Goal: Information Seeking & Learning: Stay updated

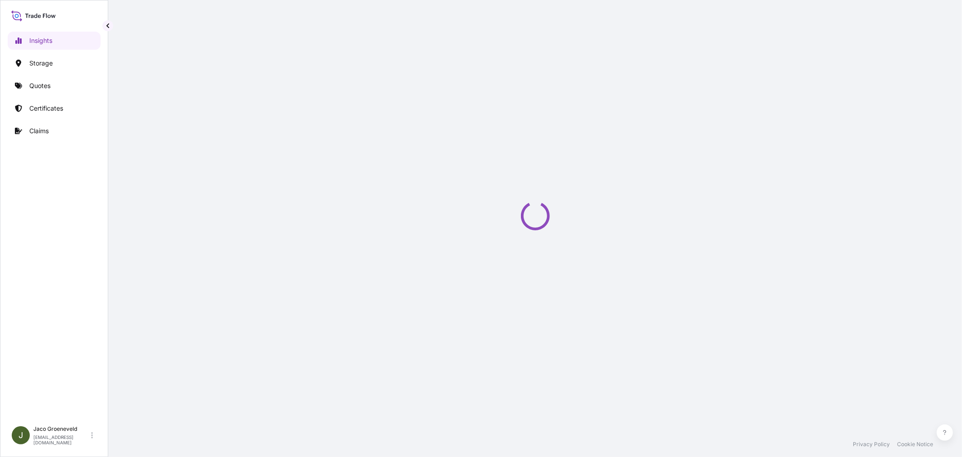
select select "2025"
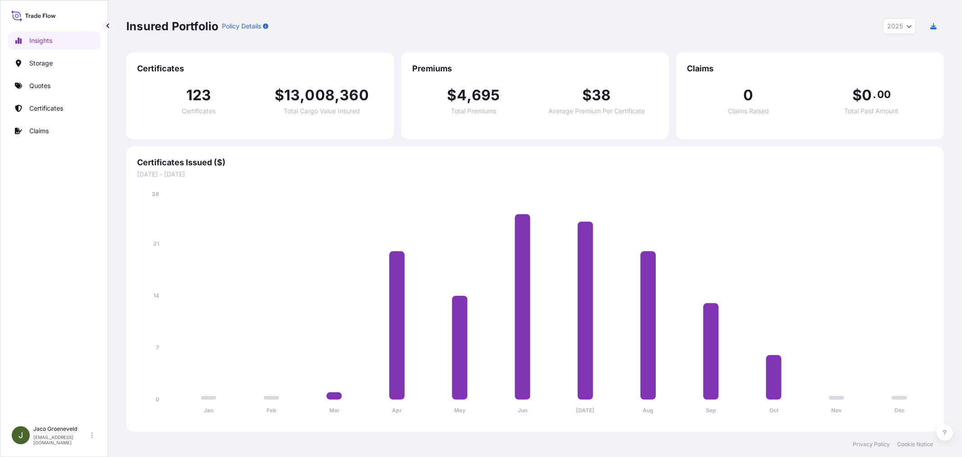
click at [49, 242] on div "Insights Storage Quotes Certificates Claims" at bounding box center [54, 222] width 93 height 398
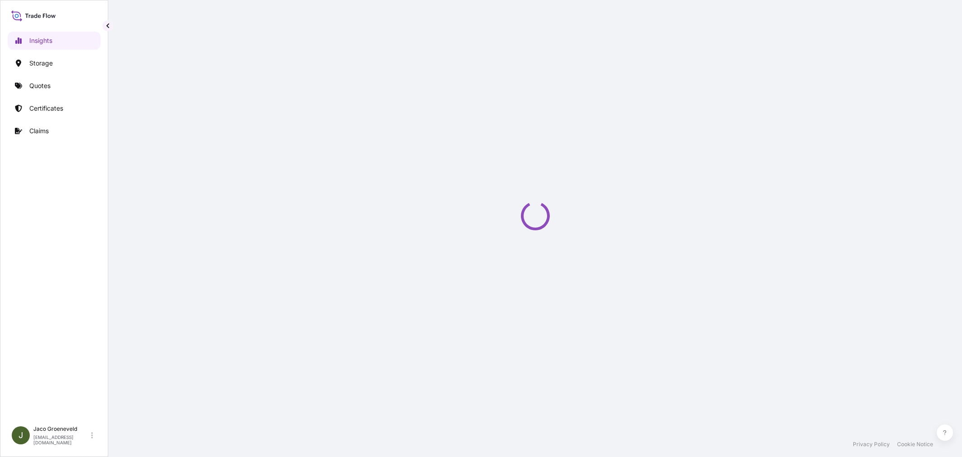
select select "2025"
